Goal: Find specific page/section: Find specific page/section

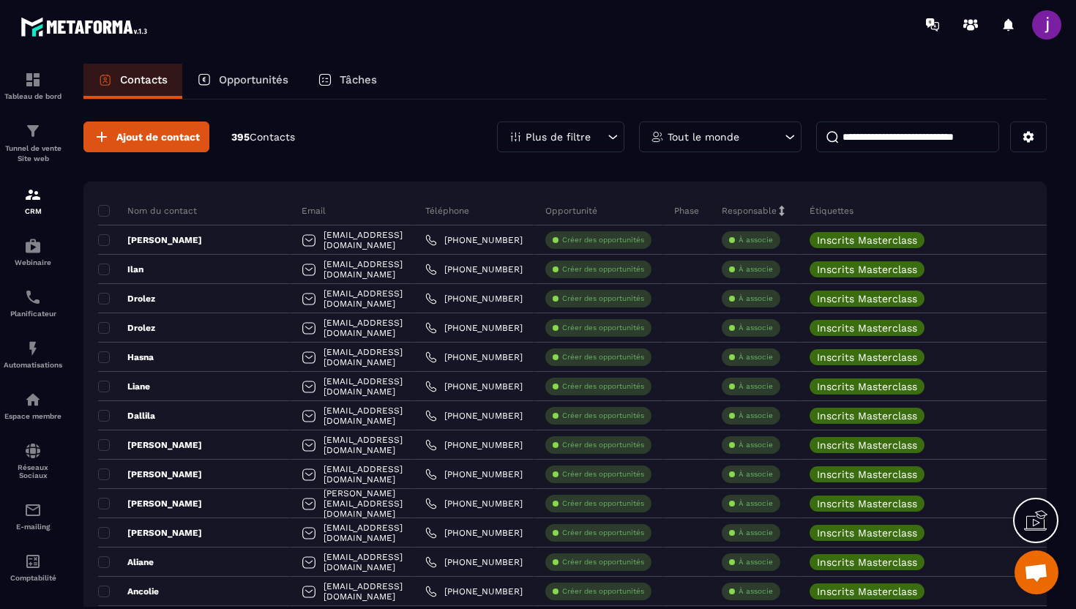
click at [884, 142] on input at bounding box center [907, 137] width 183 height 31
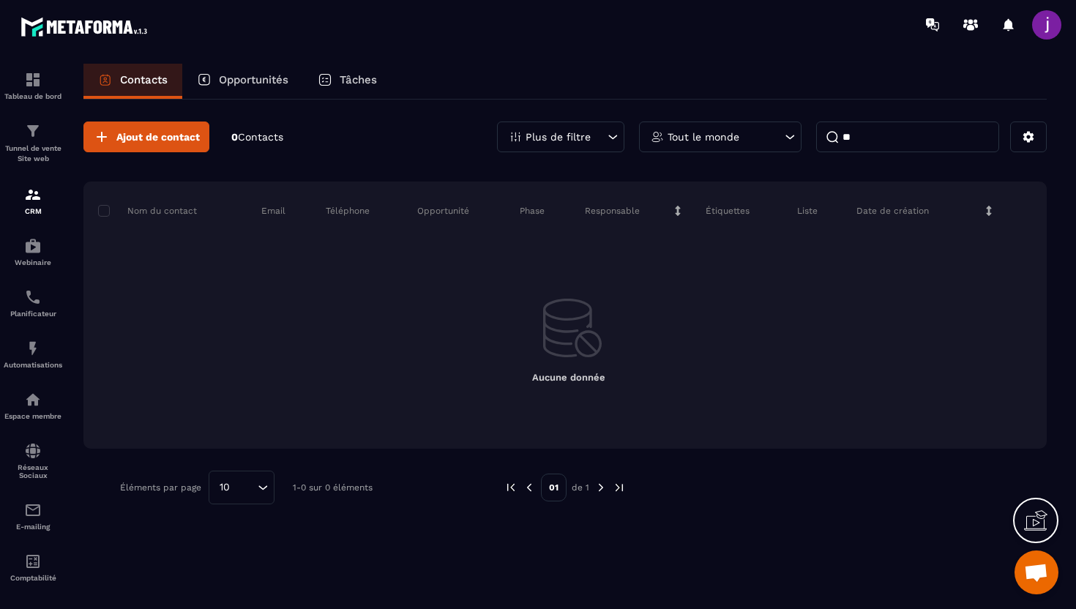
type input "*"
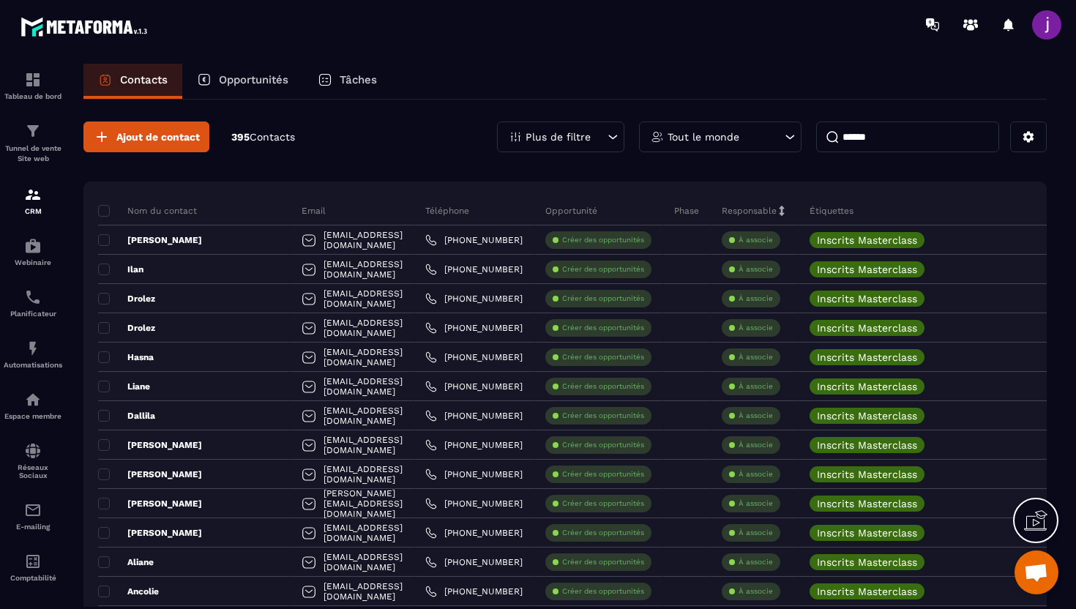
type input "*******"
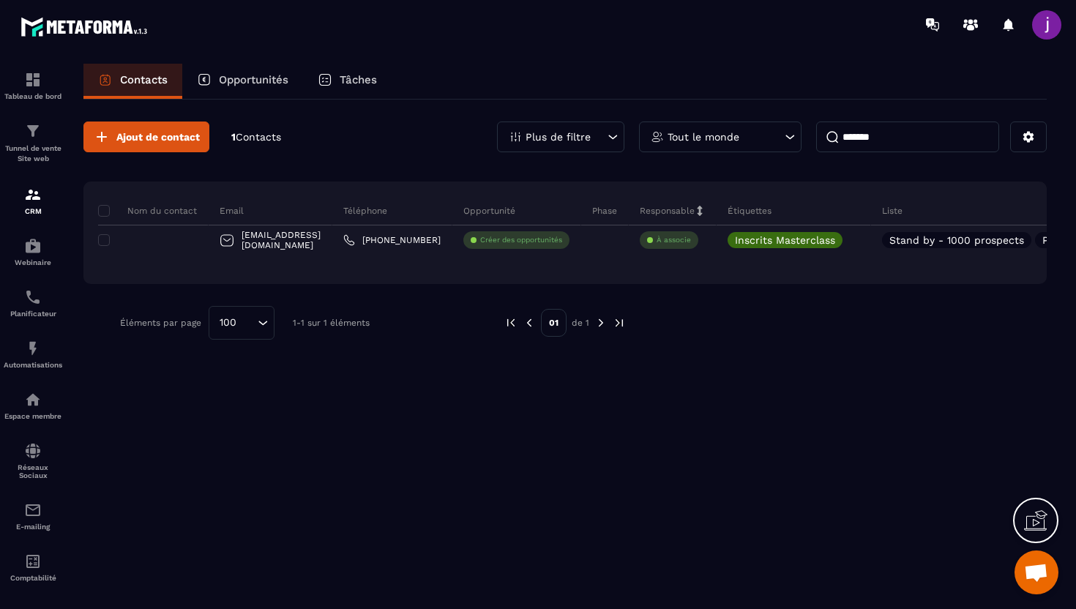
drag, startPoint x: 889, startPoint y: 140, endPoint x: 706, endPoint y: 138, distance: 183.8
click at [706, 138] on div "Plus de filtre Tout le monde *******" at bounding box center [772, 137] width 550 height 31
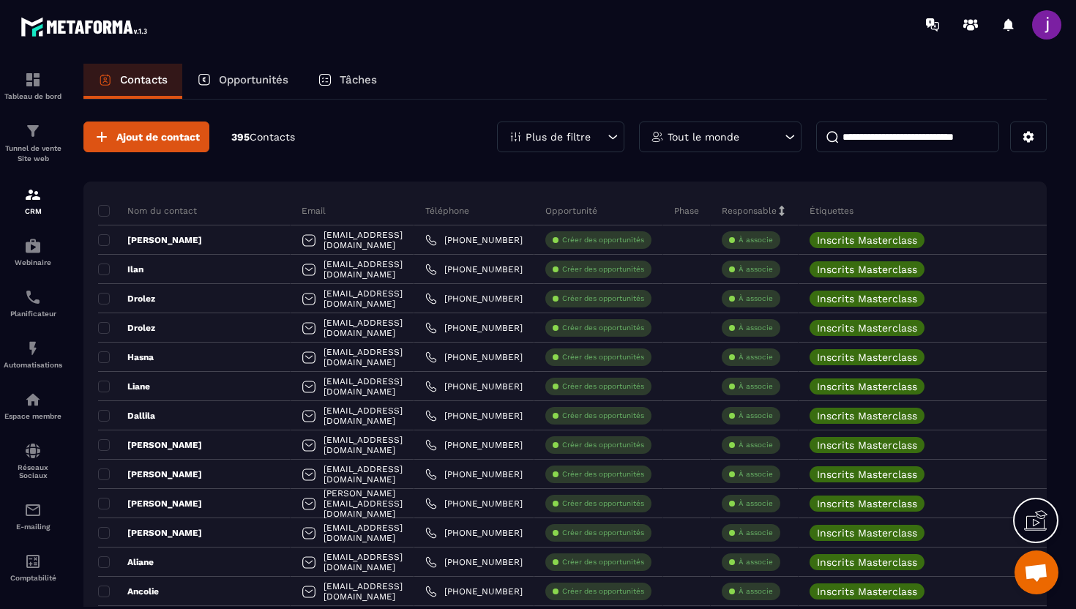
click at [863, 141] on input at bounding box center [907, 137] width 183 height 31
paste input "**********"
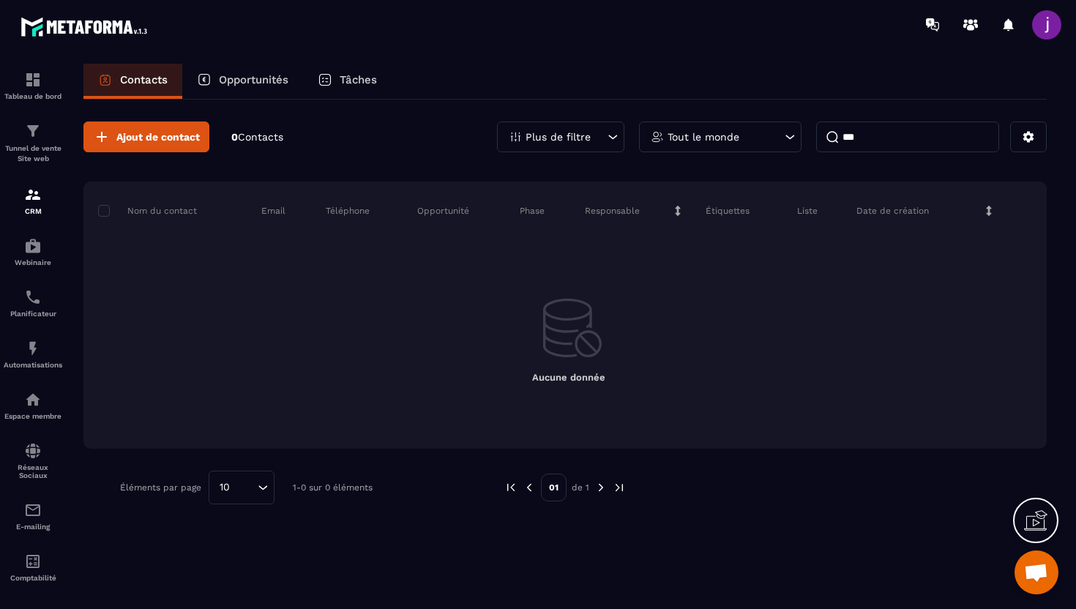
type input "*"
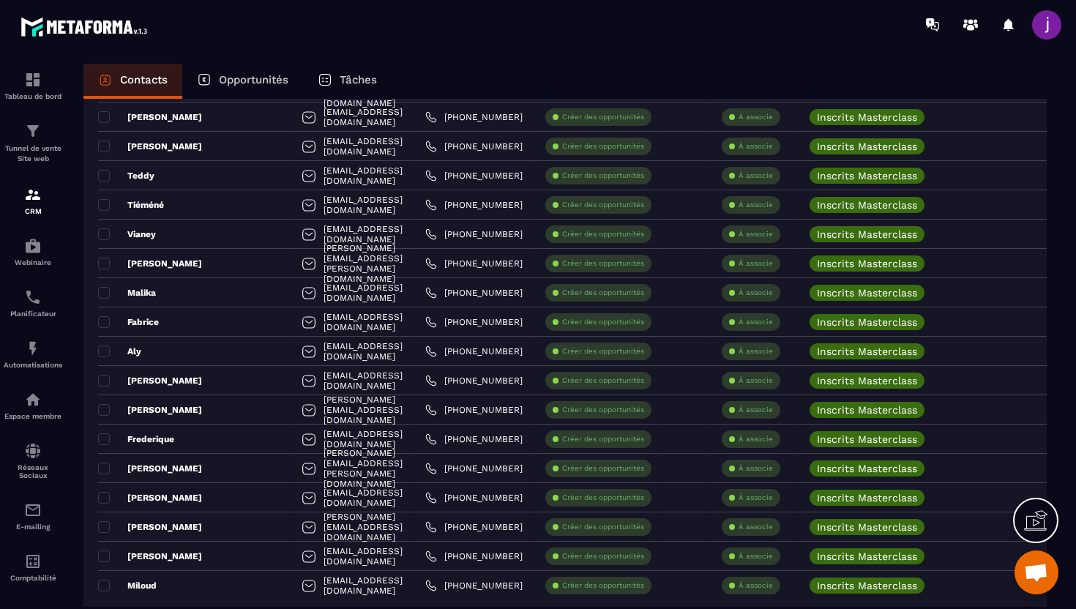
scroll to position [2654, 0]
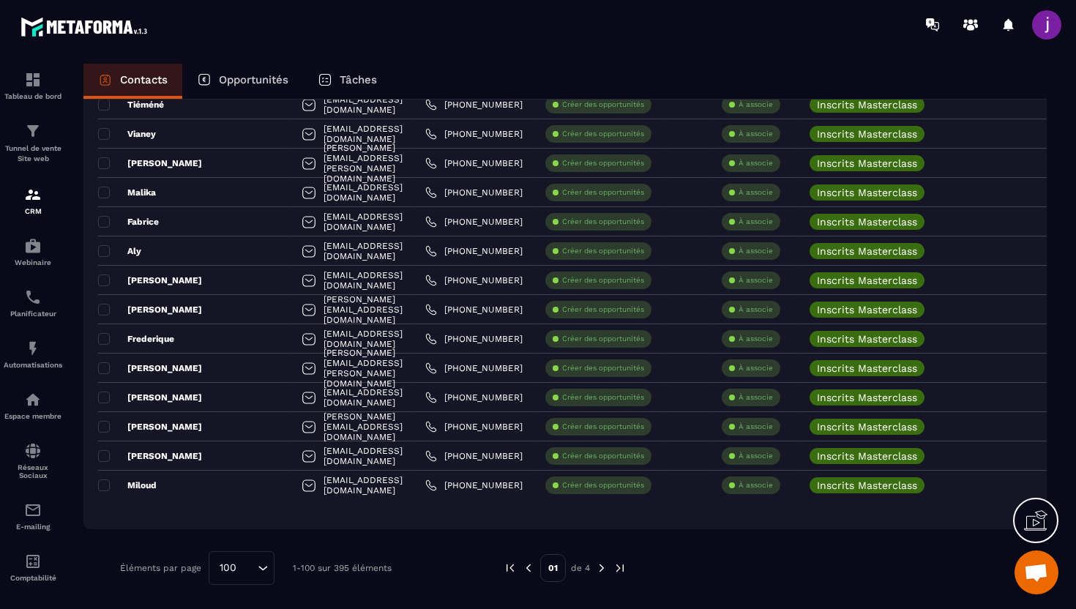
click at [602, 567] on img at bounding box center [601, 567] width 13 height 13
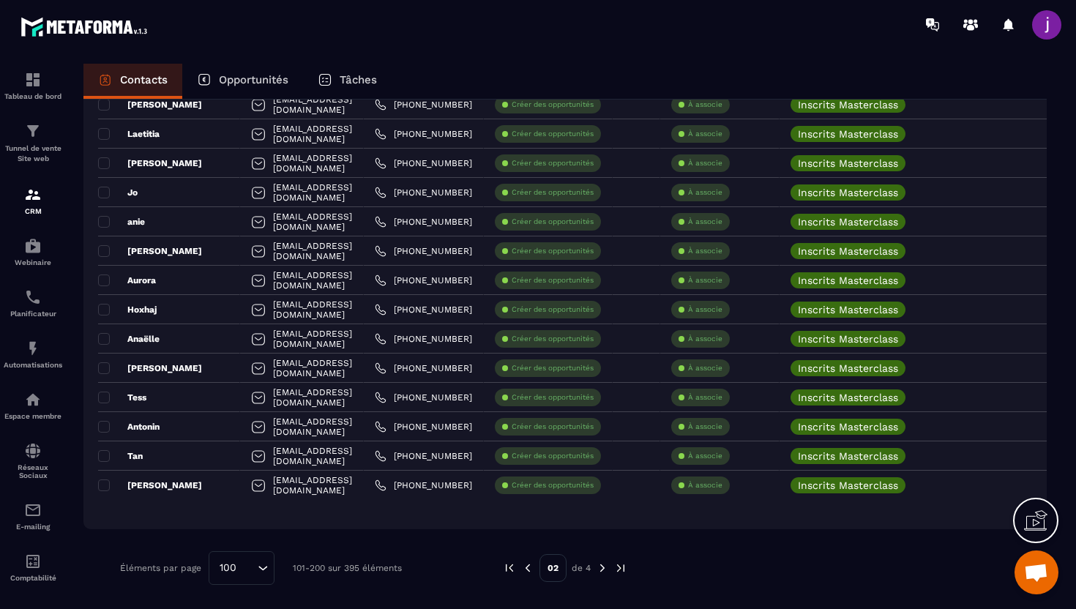
click at [600, 570] on img at bounding box center [602, 567] width 13 height 13
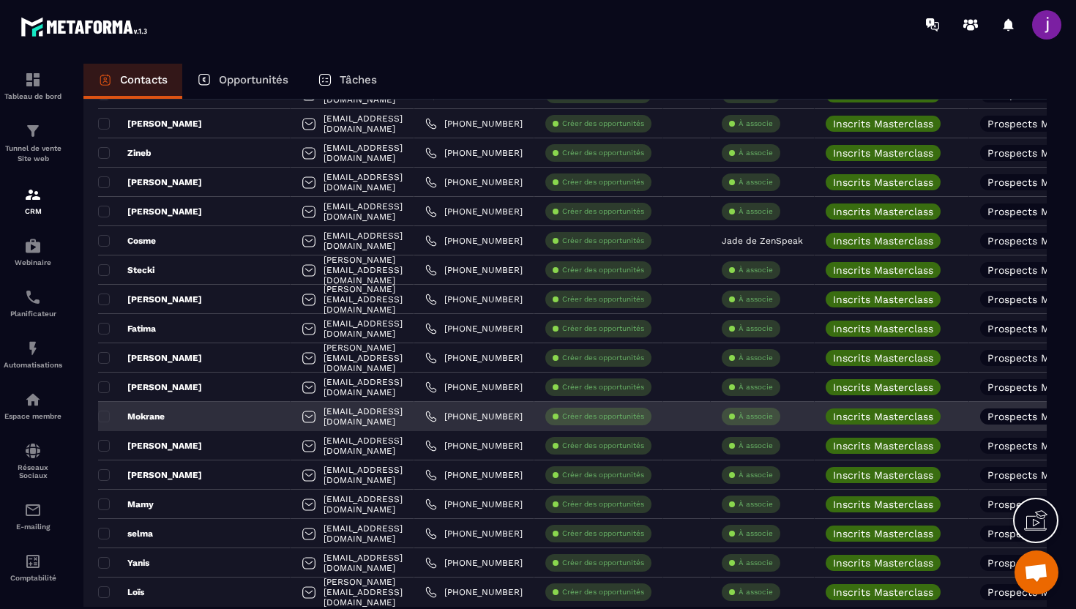
scroll to position [2545, 0]
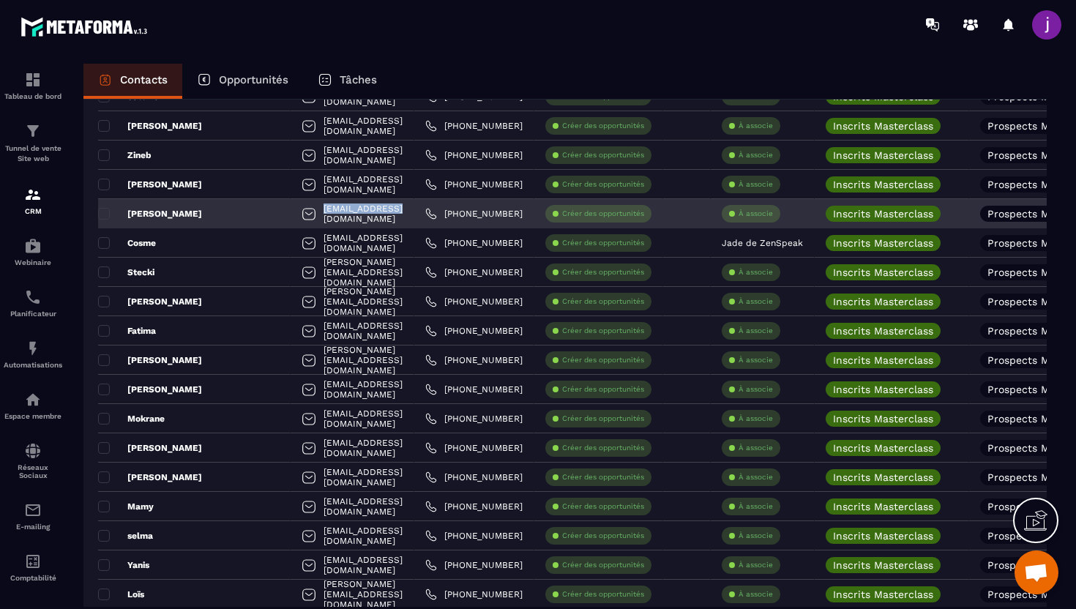
drag, startPoint x: 345, startPoint y: 209, endPoint x: 258, endPoint y: 214, distance: 86.5
click at [291, 214] on div "[EMAIL_ADDRESS][DOMAIN_NAME]" at bounding box center [353, 213] width 124 height 29
copy p "[EMAIL_ADDRESS][DOMAIN_NAME]"
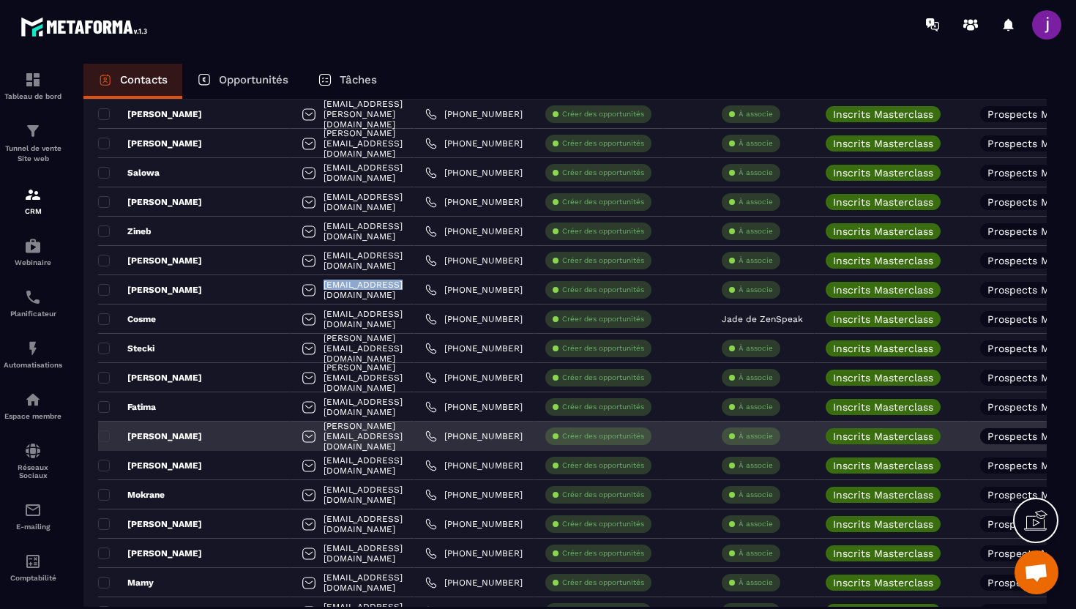
scroll to position [2468, 0]
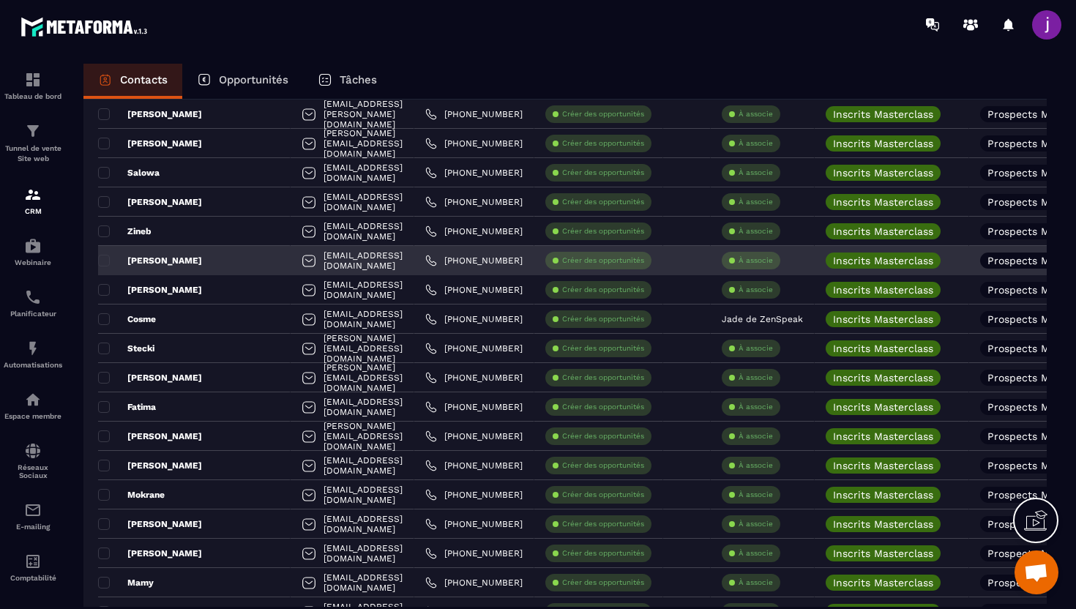
click at [214, 258] on div "[PERSON_NAME]" at bounding box center [194, 260] width 193 height 29
